Goal: Task Accomplishment & Management: Use online tool/utility

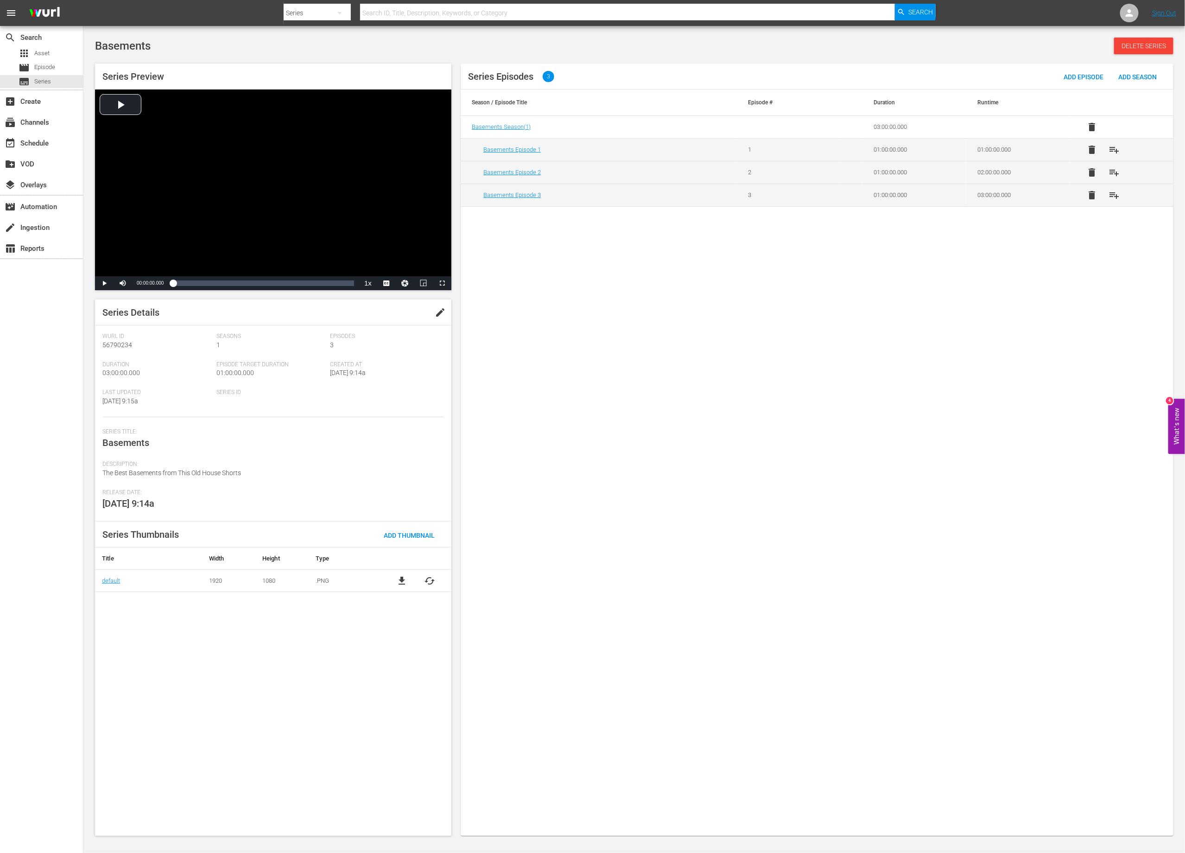
click at [570, 462] on div "Series Episodes 3 Add Episode Add Season Season / Episode Title Episode # Durat…" at bounding box center [817, 449] width 713 height 772
click at [435, 310] on span "edit" at bounding box center [440, 312] width 11 height 11
click at [239, 526] on textarea at bounding box center [270, 530] width 337 height 11
click at [951, 445] on div "Series Episodes 3 Add Episode Add Season Season / Episode Title Episode # Durat…" at bounding box center [817, 449] width 713 height 772
click at [425, 309] on span "Save" at bounding box center [427, 312] width 30 height 7
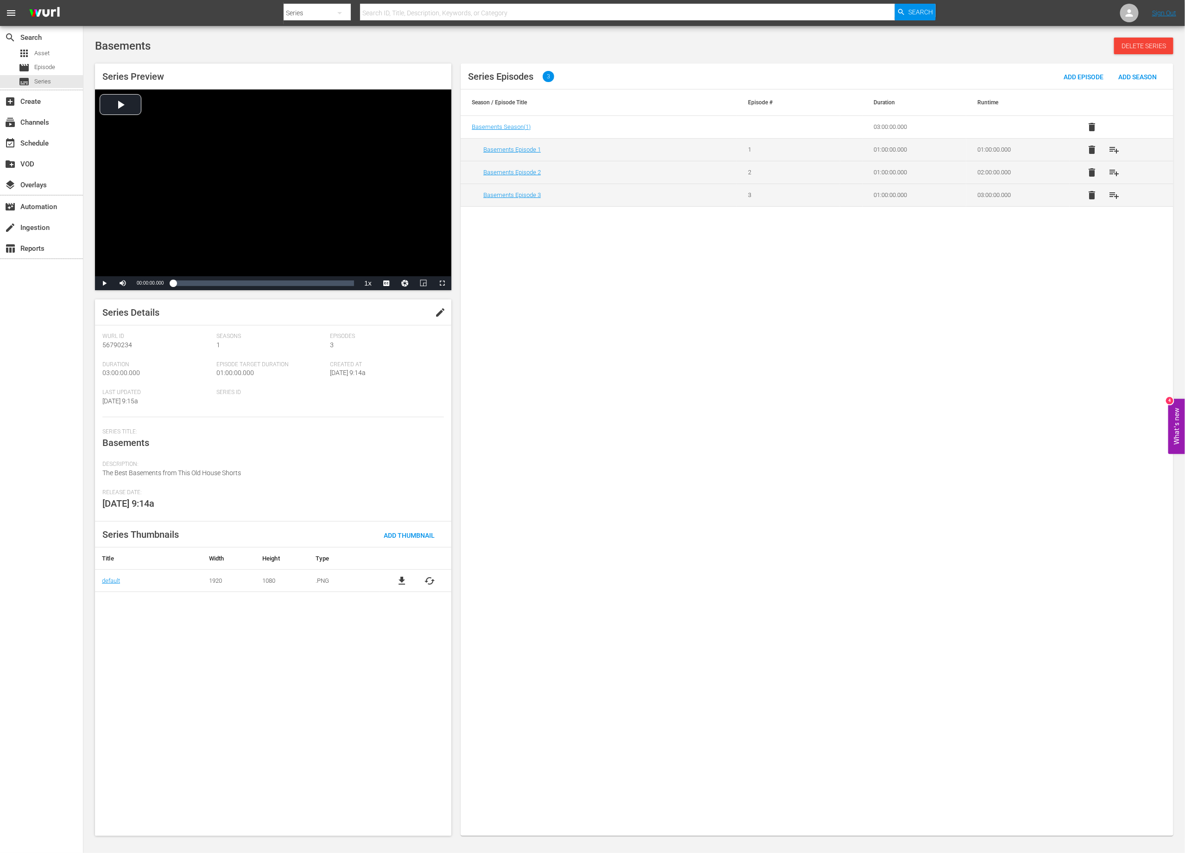
click at [644, 590] on div "Series Episodes 3 Add Episode Add Season Season / Episode Title Episode # Durat…" at bounding box center [817, 449] width 713 height 772
